Goal: Check status: Check status

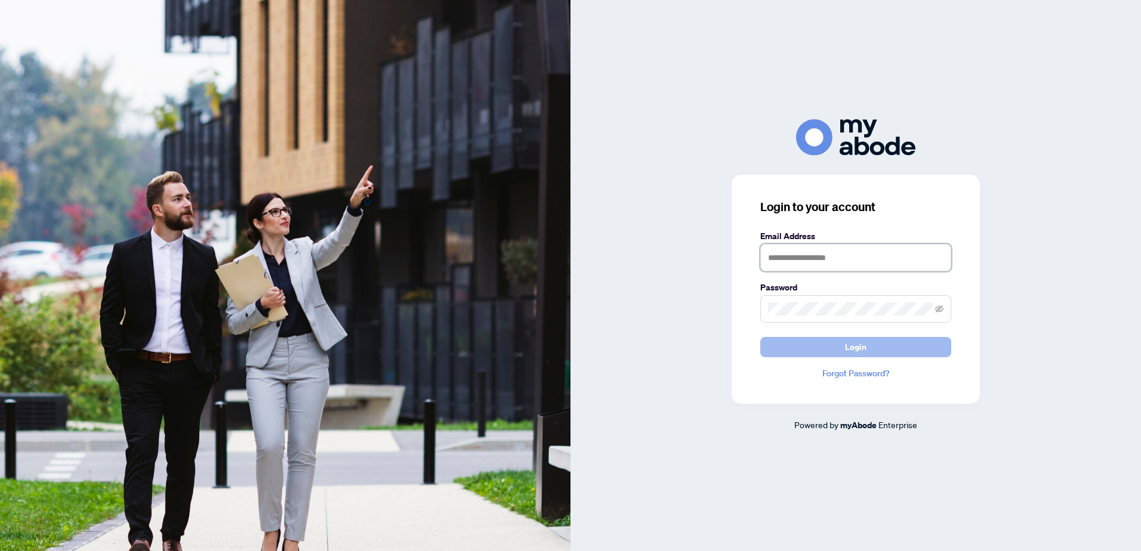
type input "**********"
click at [860, 349] on span "Login" at bounding box center [855, 347] width 21 height 19
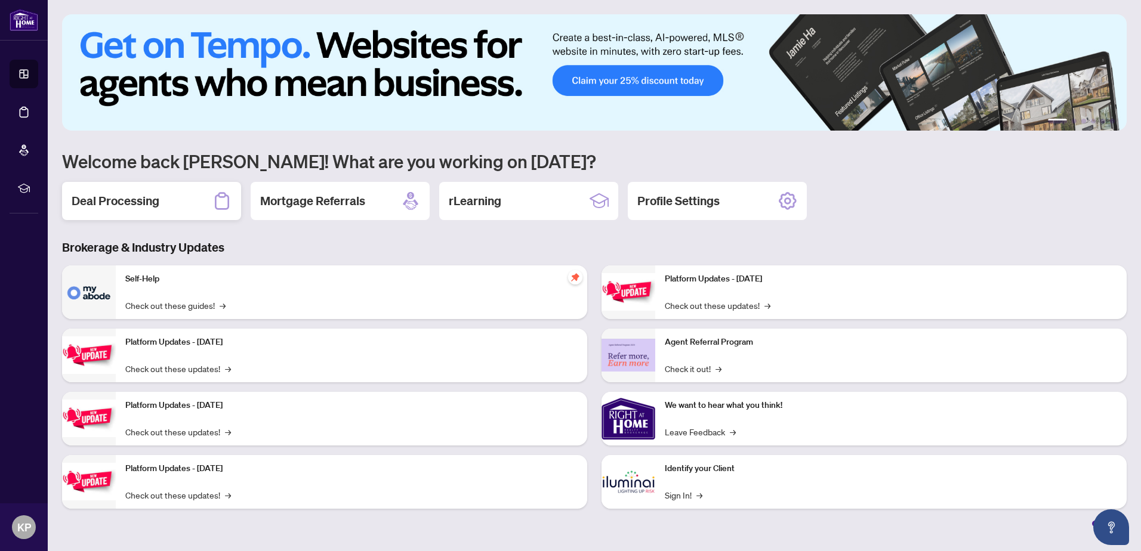
click at [165, 205] on div "Deal Processing" at bounding box center [151, 201] width 179 height 38
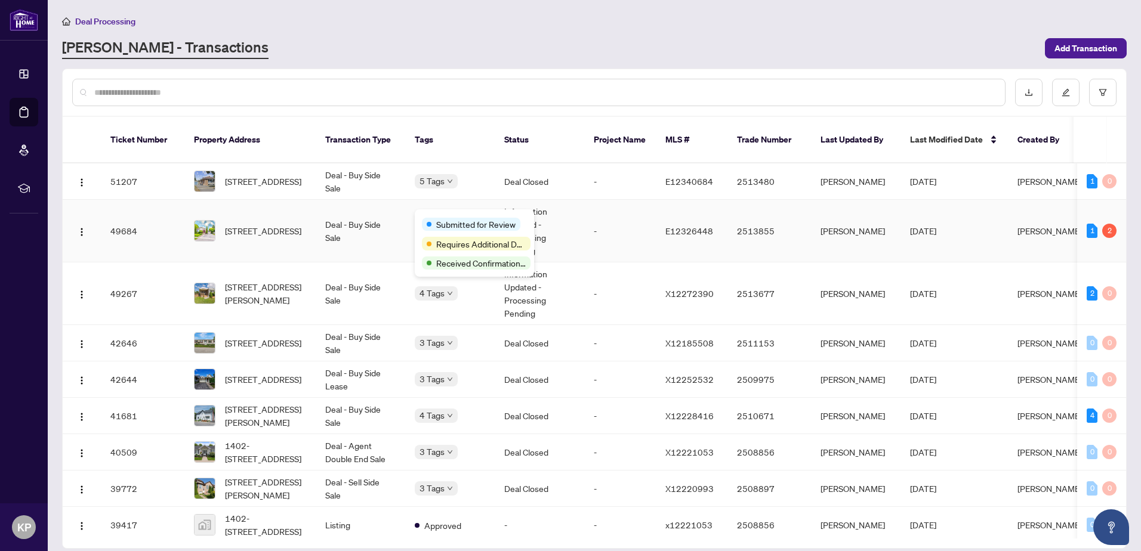
click at [435, 221] on div "Submitted for Review" at bounding box center [471, 224] width 98 height 13
click at [389, 219] on td "Deal - Buy Side Sale" at bounding box center [361, 231] width 90 height 63
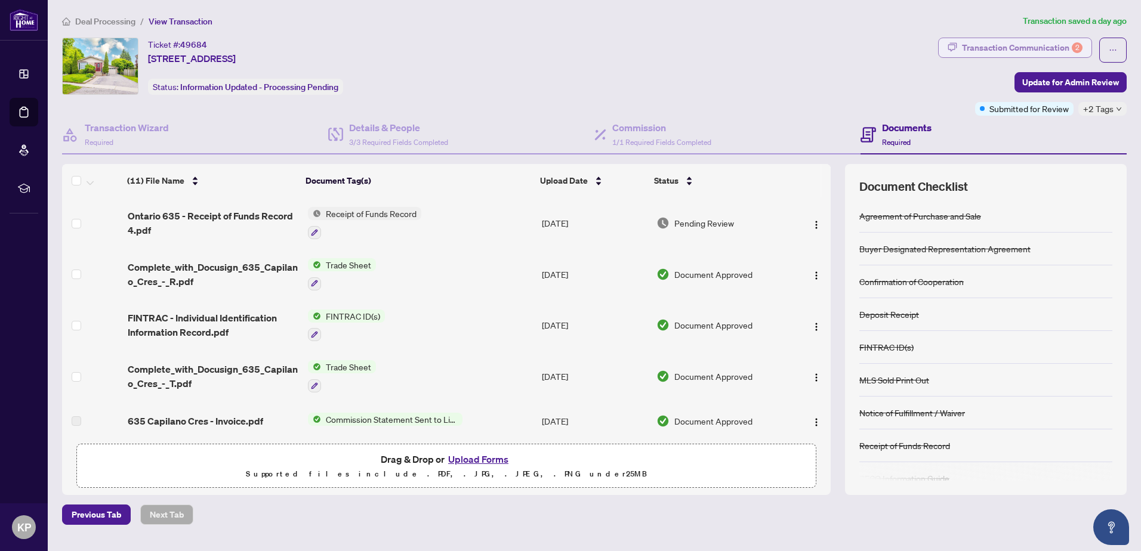
click at [991, 44] on div "Transaction Communication 2" at bounding box center [1022, 47] width 121 height 19
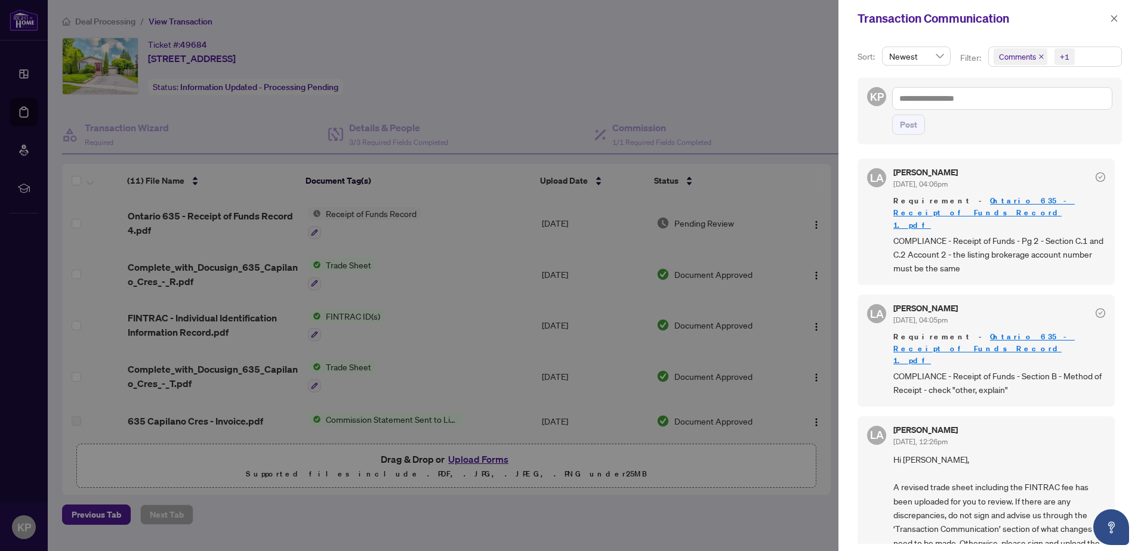
click at [1103, 17] on div "Transaction Communication" at bounding box center [981, 19] width 249 height 18
click at [1111, 17] on icon "close" at bounding box center [1114, 18] width 8 height 8
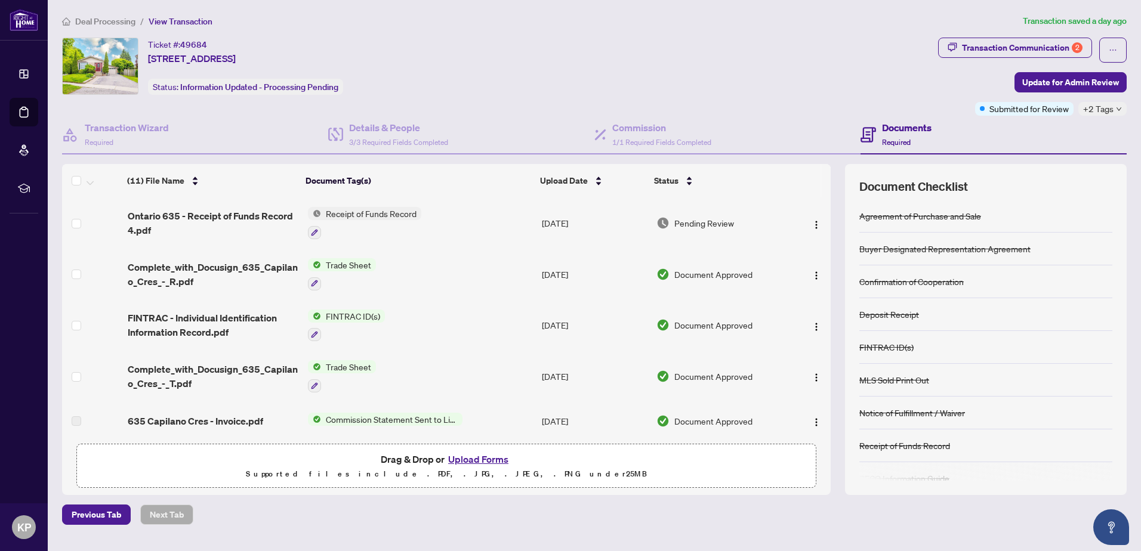
click at [96, 19] on span "Deal Processing" at bounding box center [105, 21] width 60 height 11
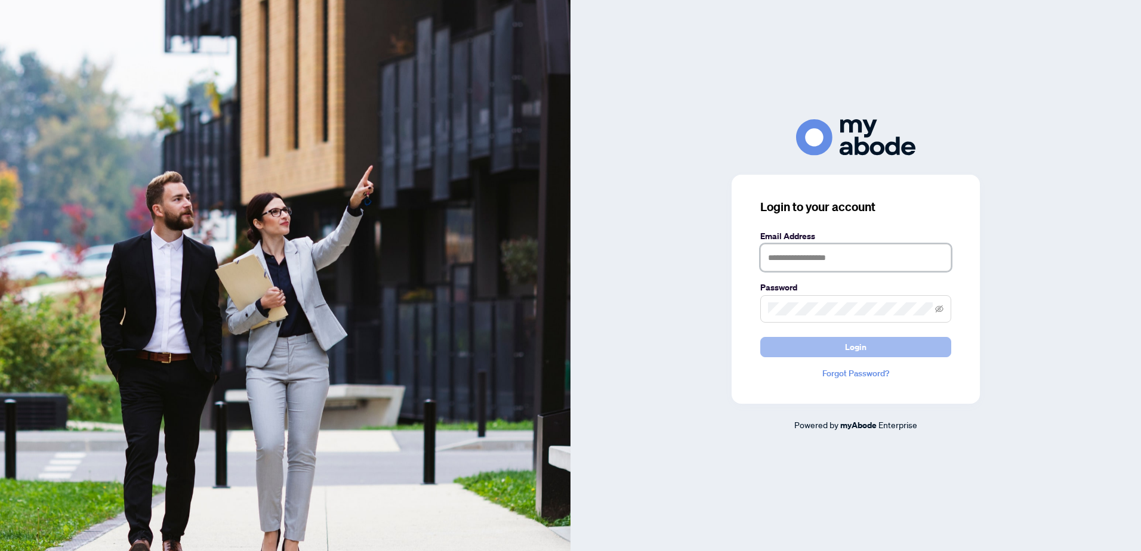
type input "**********"
click at [818, 348] on button "Login" at bounding box center [855, 347] width 191 height 20
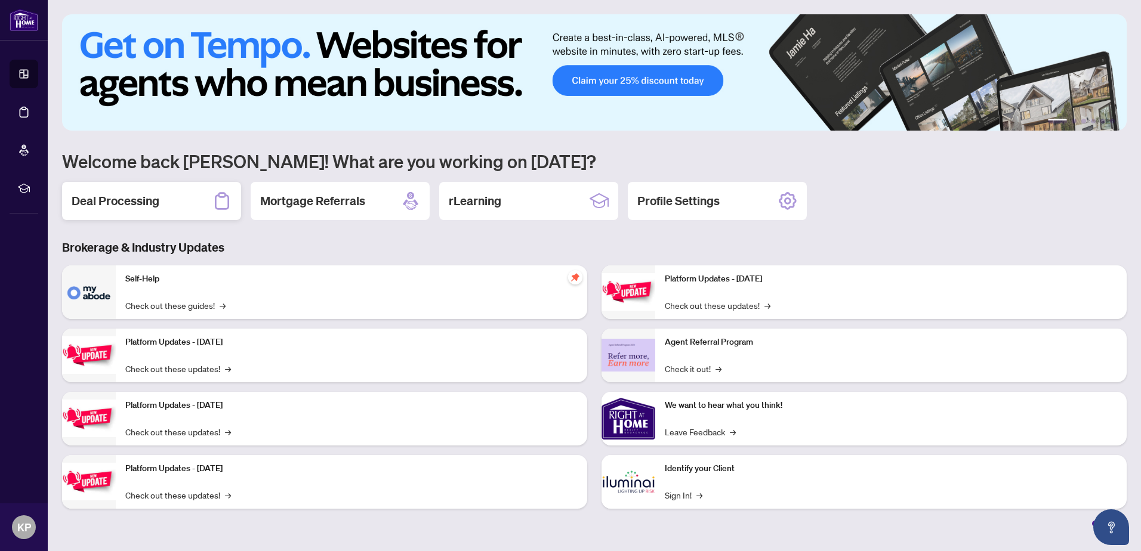
click at [149, 214] on div "Deal Processing" at bounding box center [151, 201] width 179 height 38
